Goal: Register for event/course

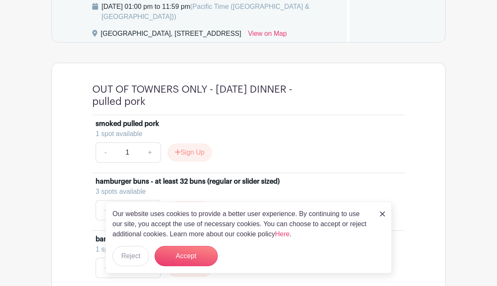
scroll to position [613, 0]
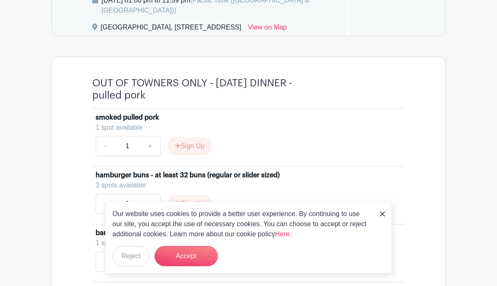
click at [188, 266] on button "Accept" at bounding box center [185, 256] width 63 height 20
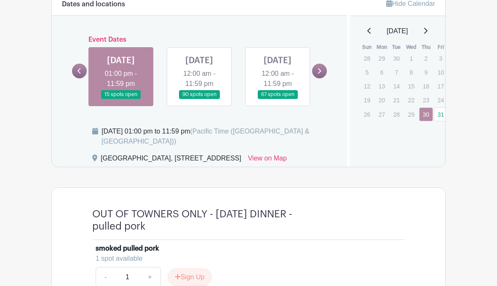
scroll to position [482, 0]
click at [199, 99] on link at bounding box center [199, 99] width 0 height 0
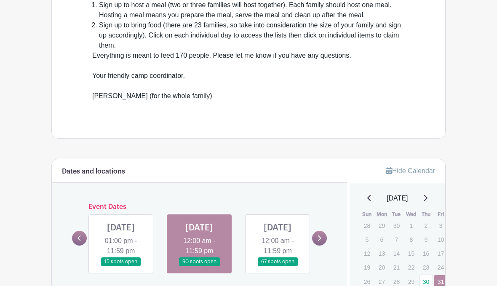
scroll to position [319, 0]
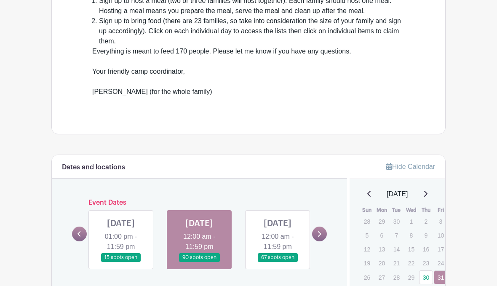
click at [277, 262] on link at bounding box center [277, 262] width 0 height 0
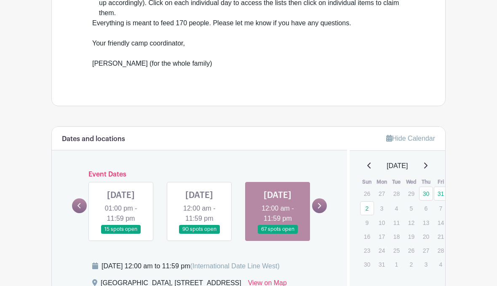
scroll to position [348, 0]
click at [323, 213] on link at bounding box center [319, 205] width 15 height 15
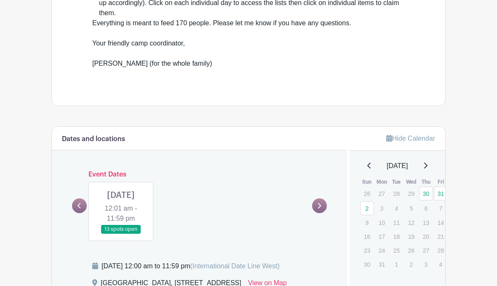
click at [121, 234] on link at bounding box center [121, 234] width 0 height 0
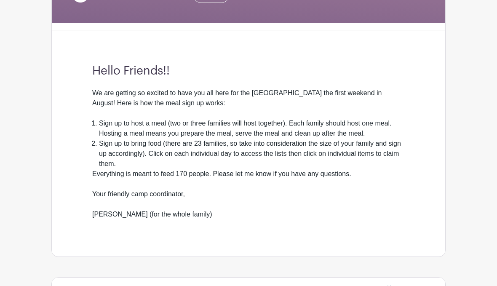
scroll to position [197, 0]
